Goal: Find specific page/section: Find specific page/section

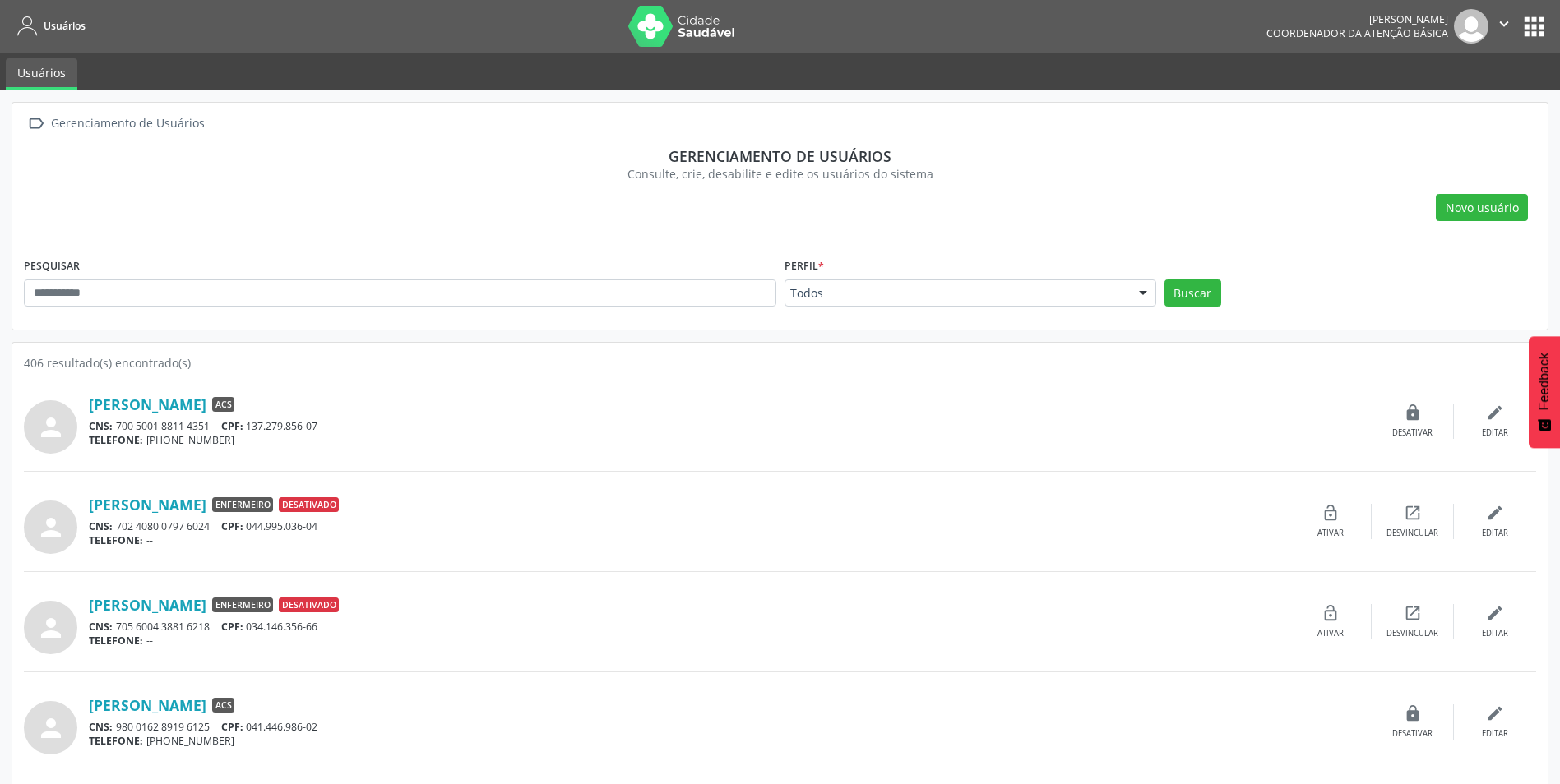
click at [1530, 30] on button "apps" at bounding box center [1534, 27] width 29 height 29
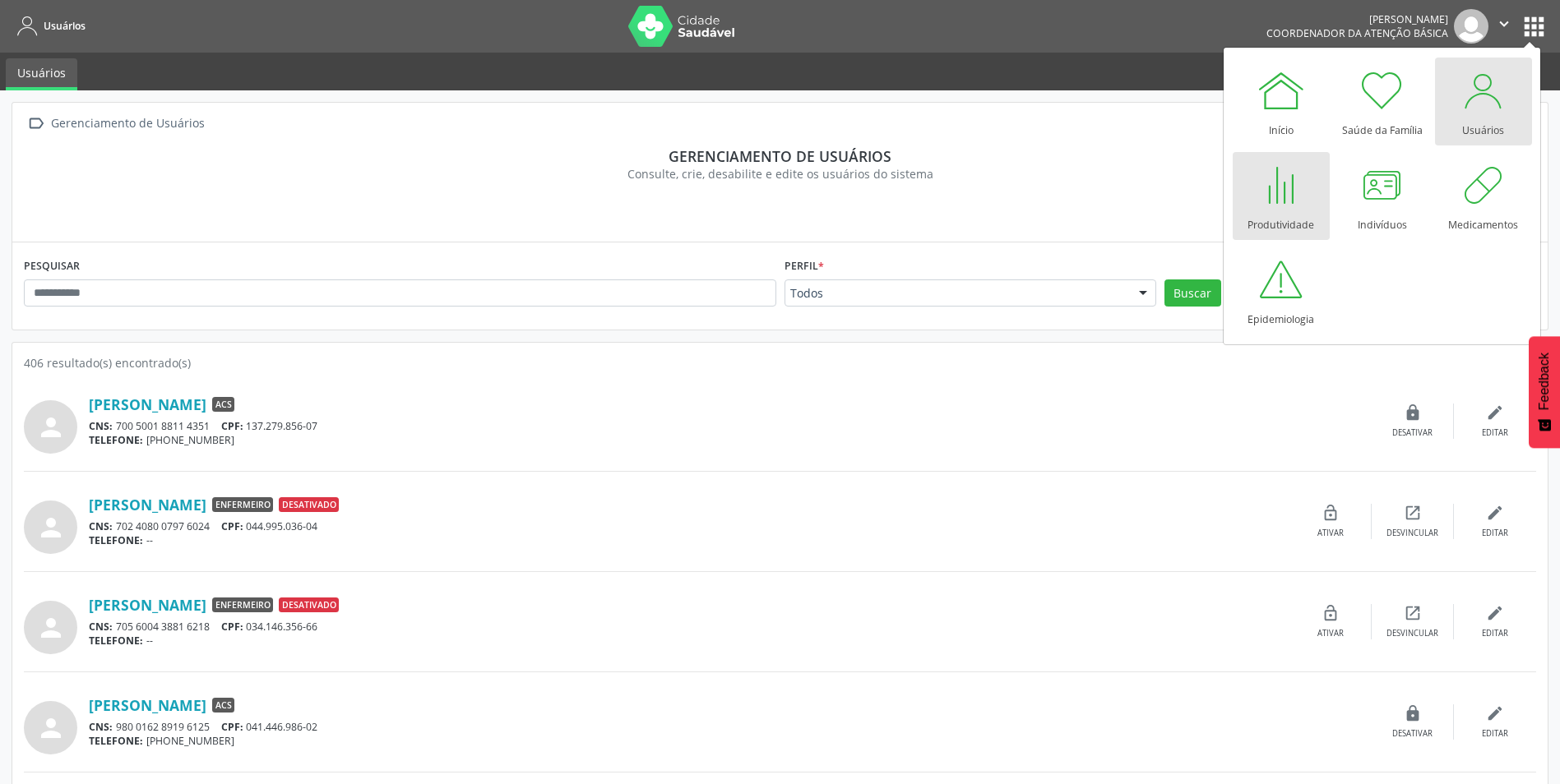
click at [1284, 216] on div "Produtividade" at bounding box center [1281, 220] width 66 height 22
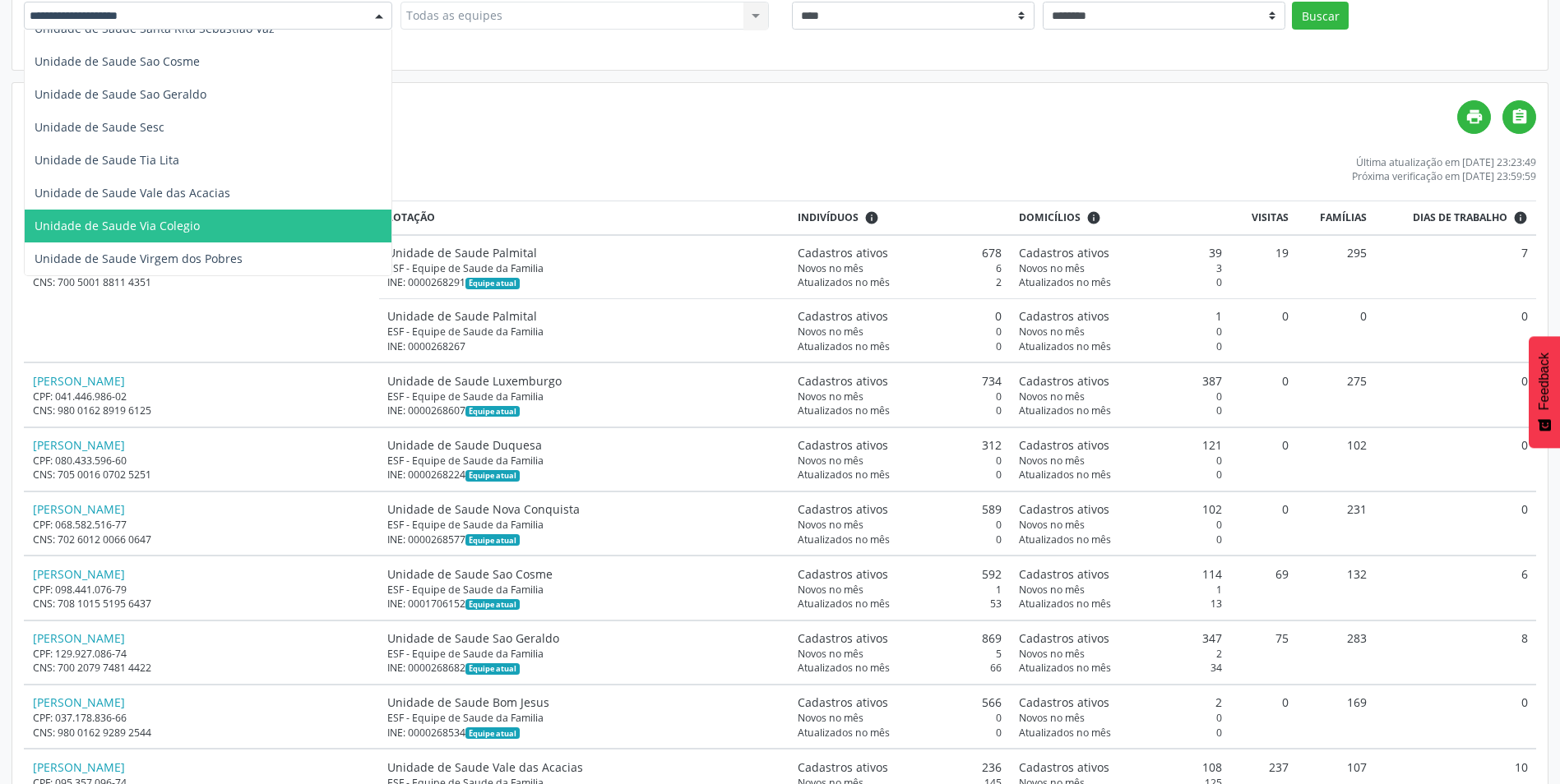
scroll to position [247, 0]
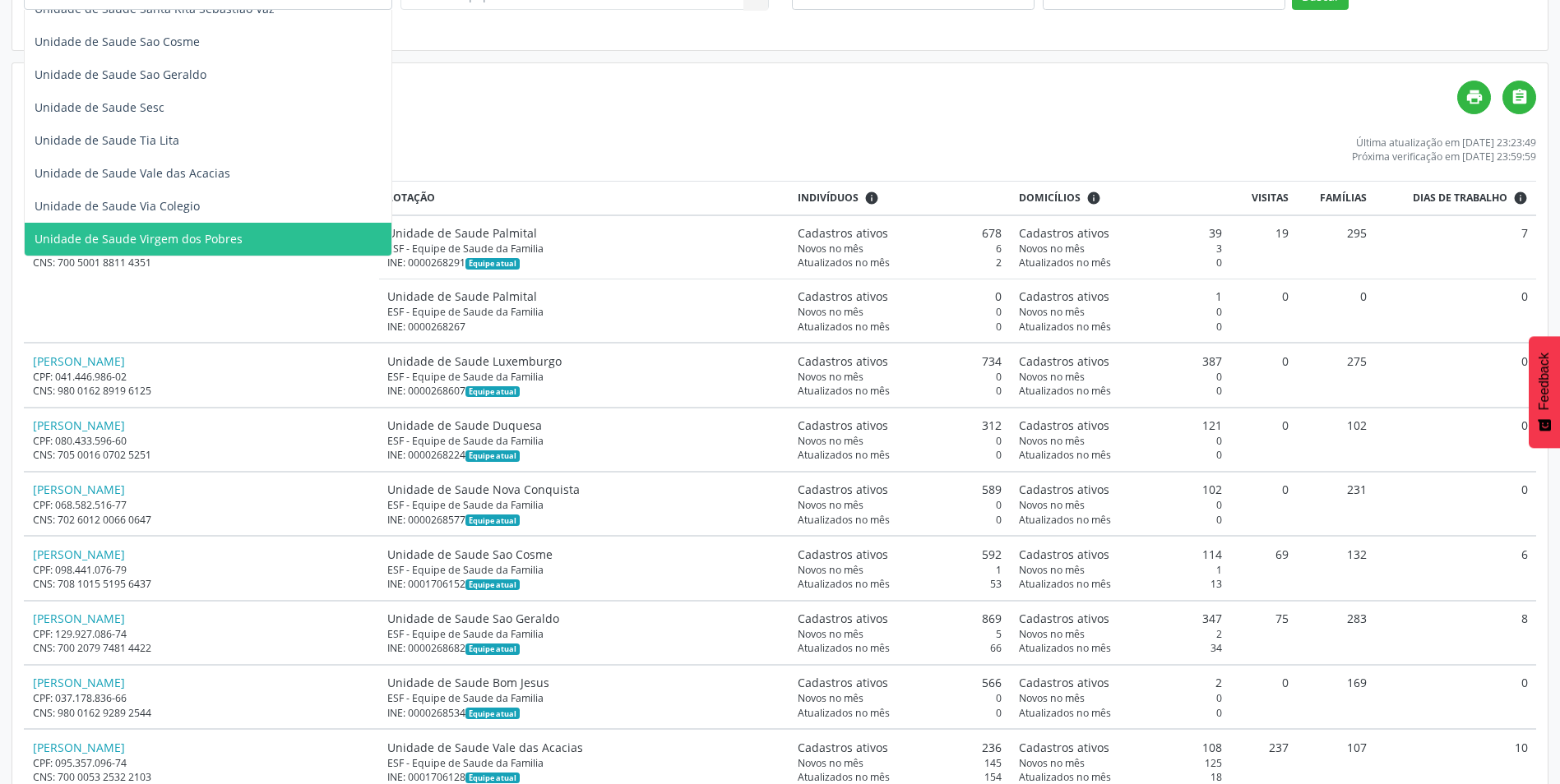
click at [261, 242] on span "Unidade de Saude Virgem dos Pobres" at bounding box center [208, 239] width 367 height 33
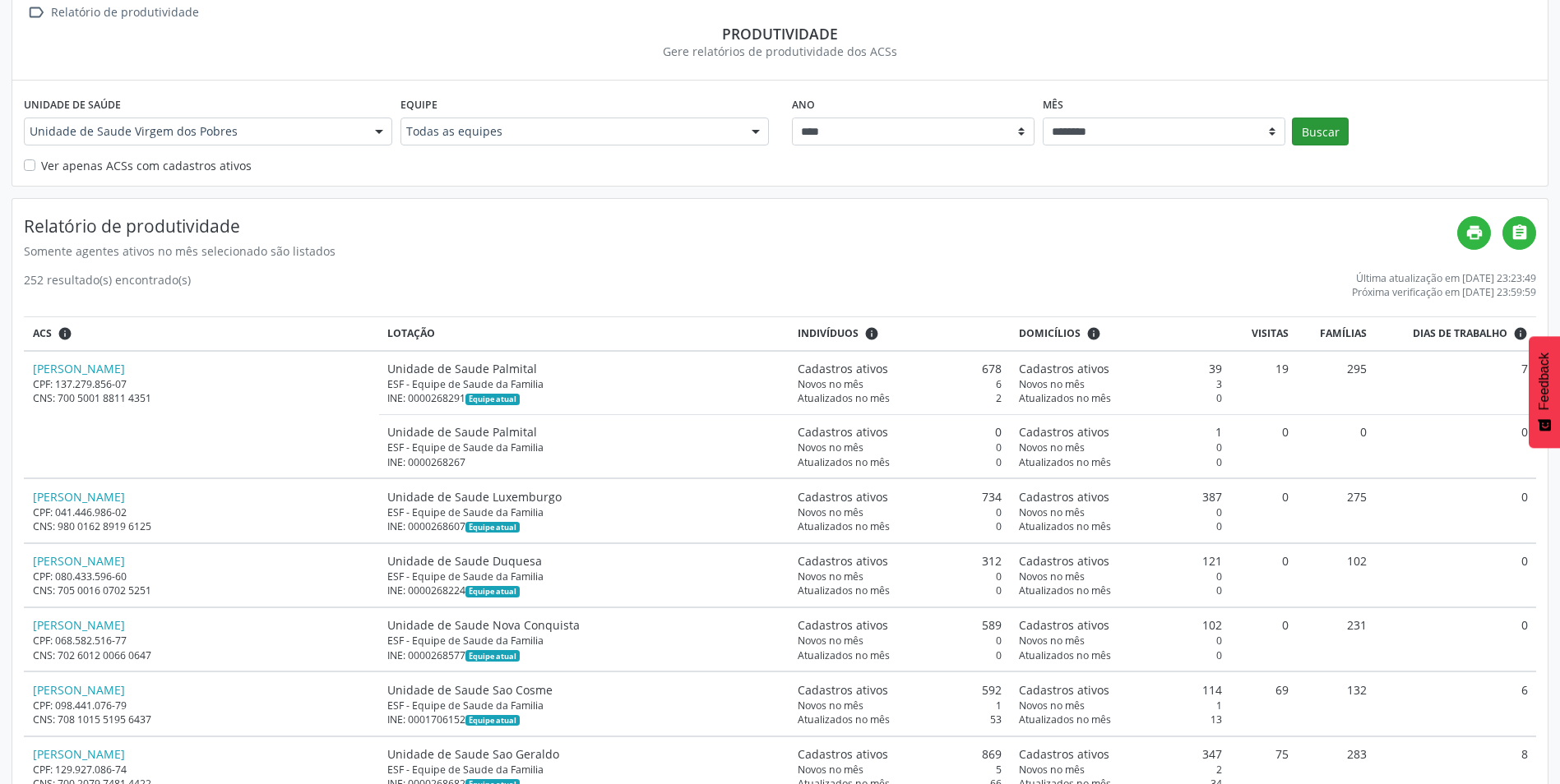
scroll to position [83, 0]
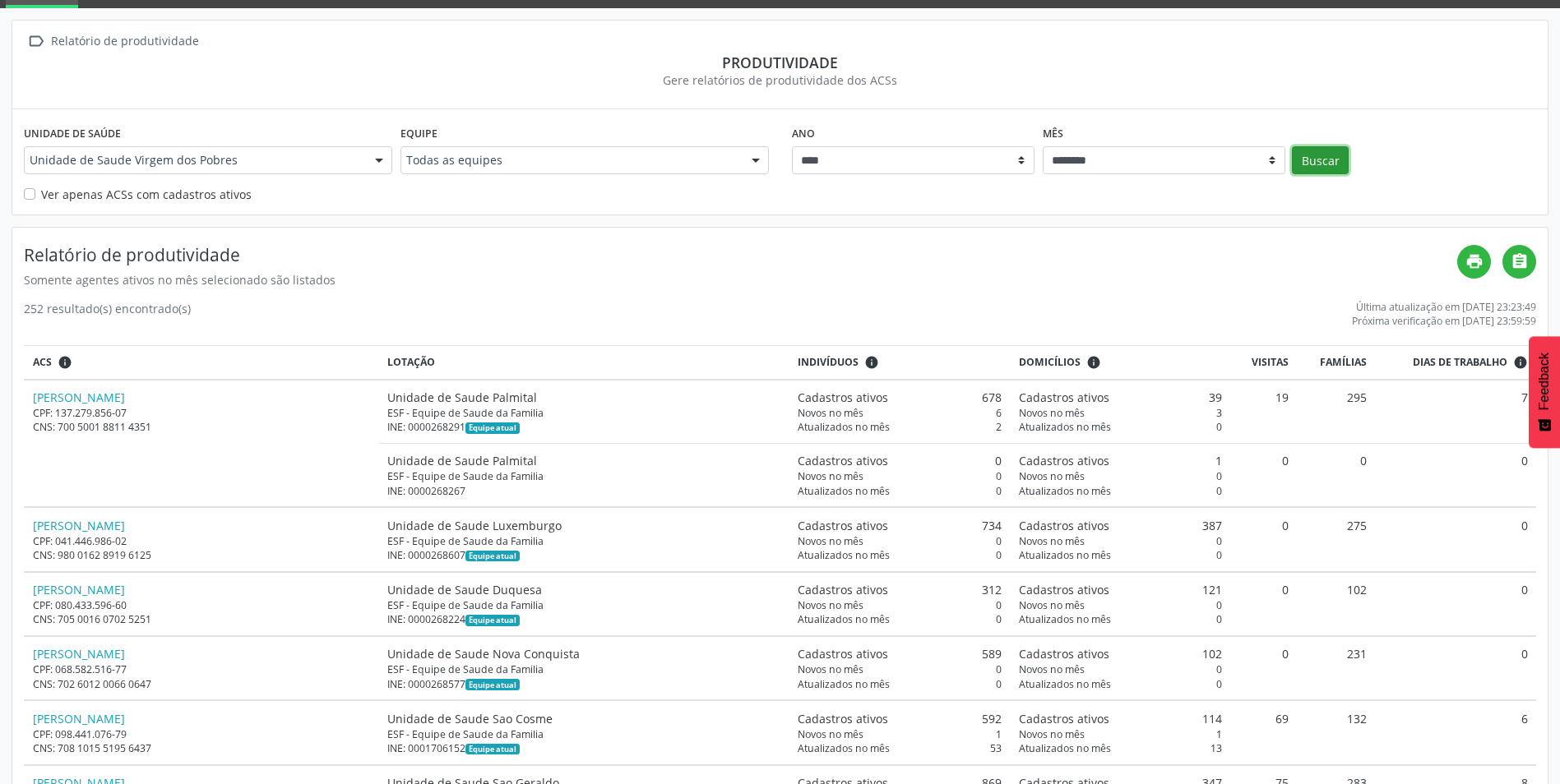
click at [1324, 164] on button "Buscar" at bounding box center [1320, 160] width 57 height 28
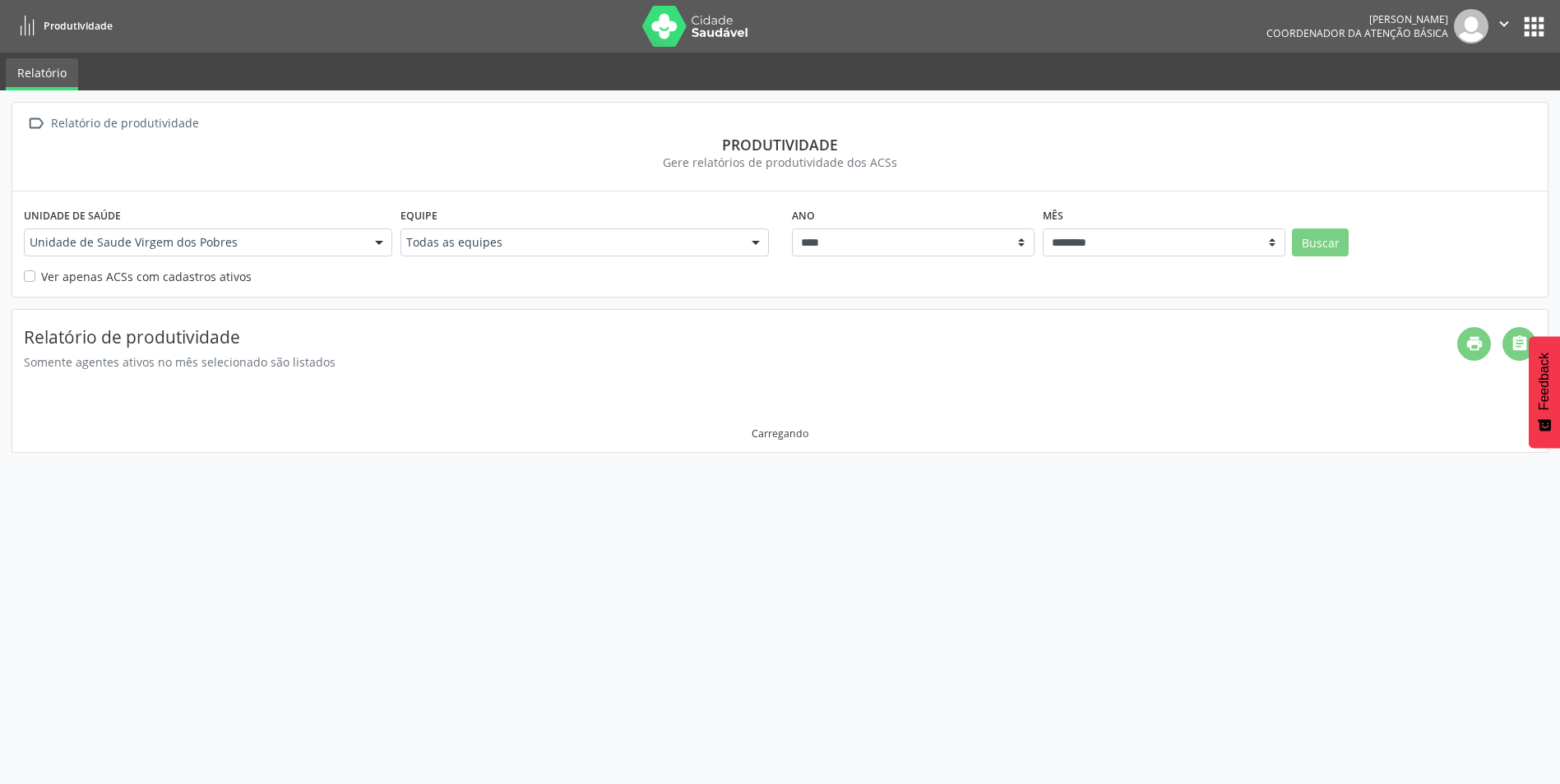
scroll to position [0, 0]
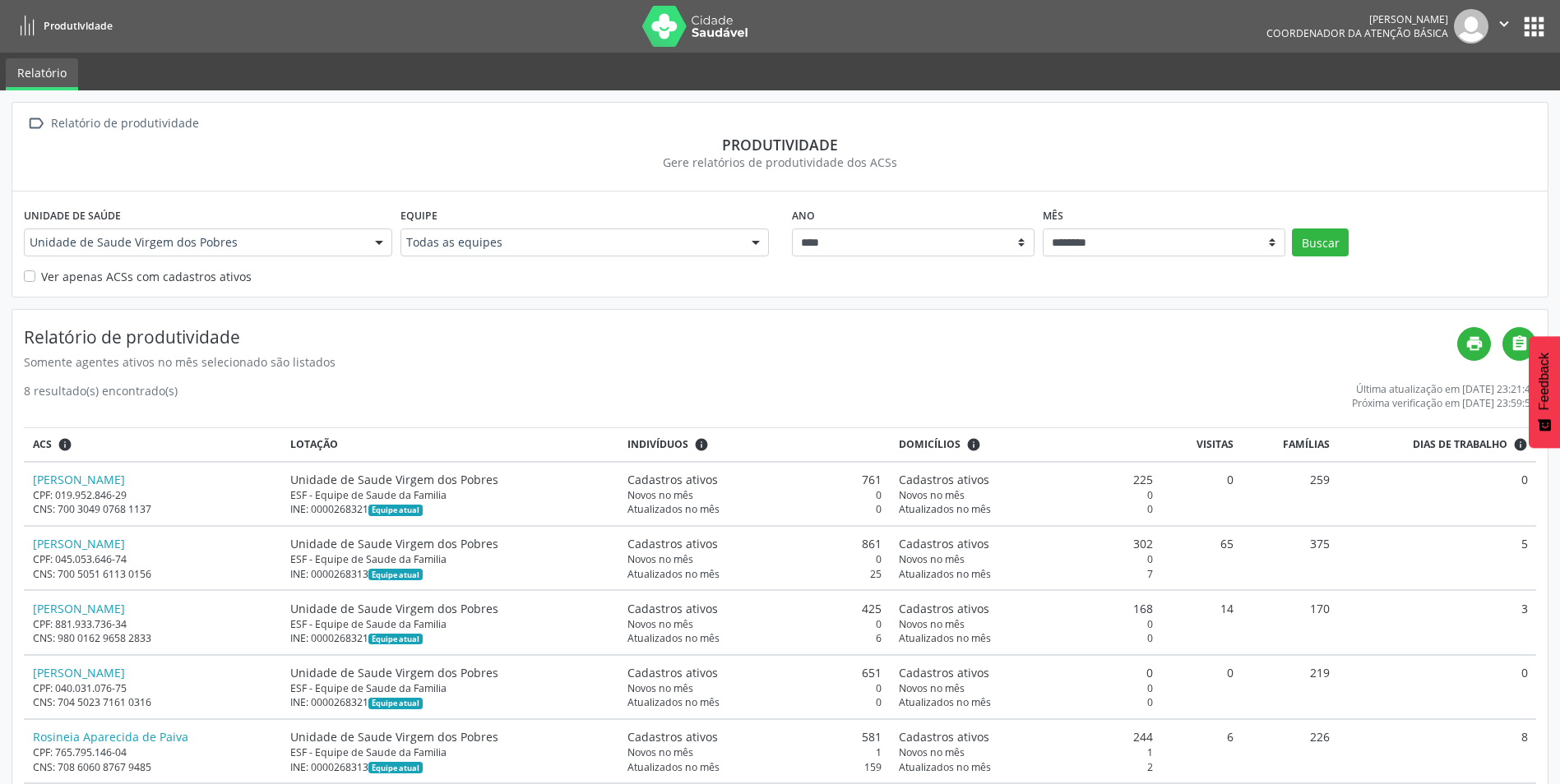
click at [760, 240] on div at bounding box center [756, 243] width 25 height 28
